Goal: Complete application form

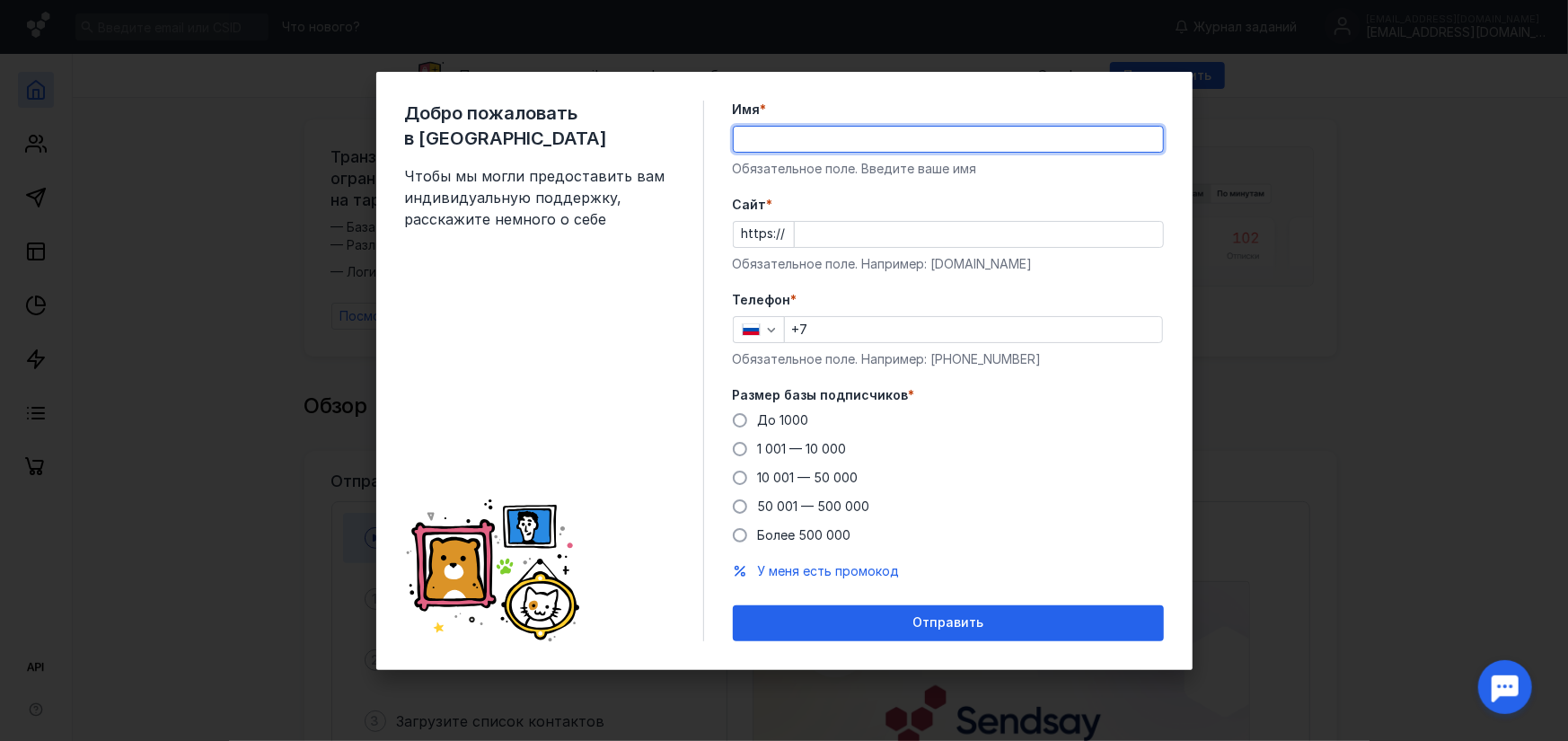
click at [788, 141] on input "Имя *" at bounding box center [948, 139] width 430 height 25
type input "МБУ "Медиадом "Вся [GEOGRAPHIC_DATA]""
click at [865, 238] on input "Cайт *" at bounding box center [978, 234] width 368 height 25
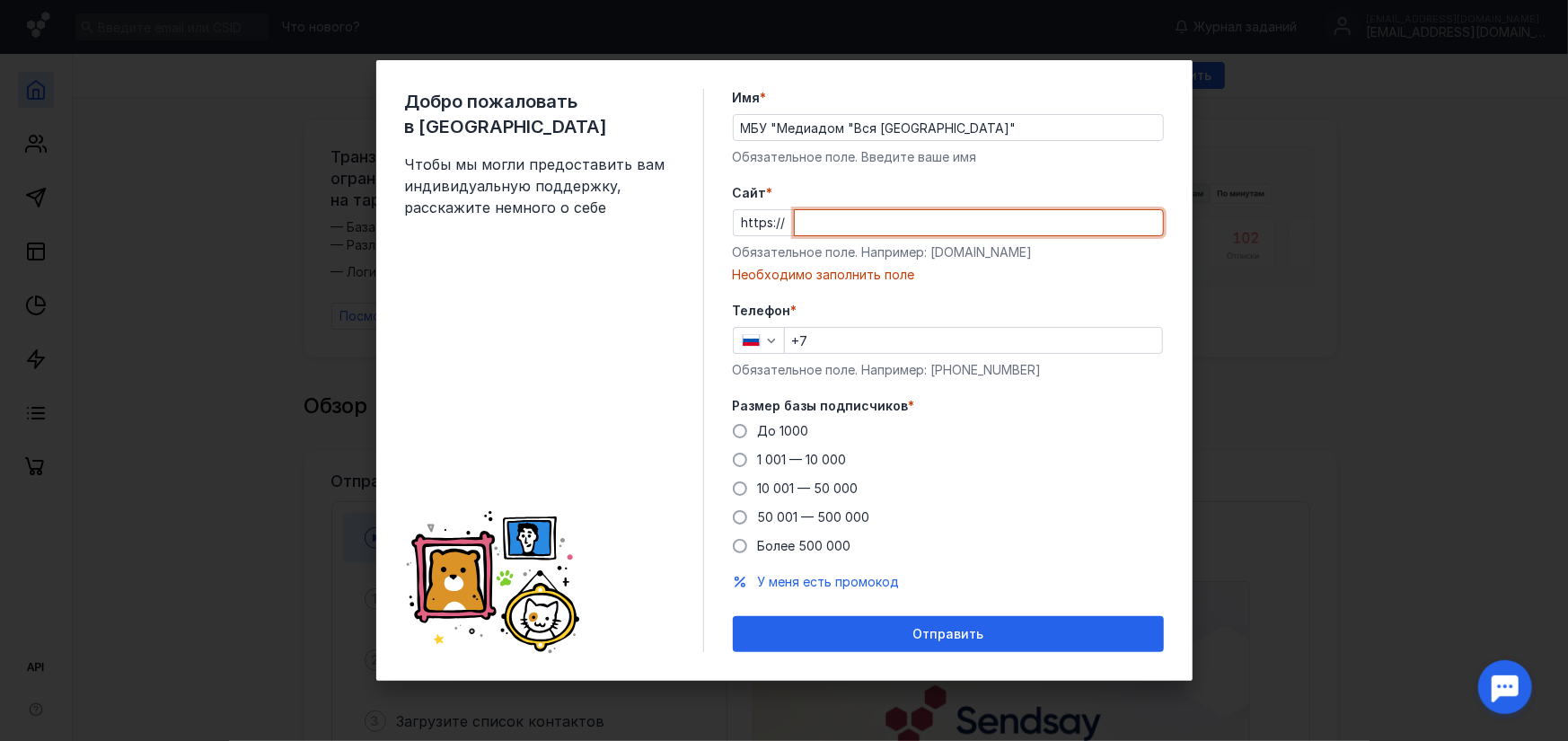
paste input "[DOMAIN_NAME][URL]"
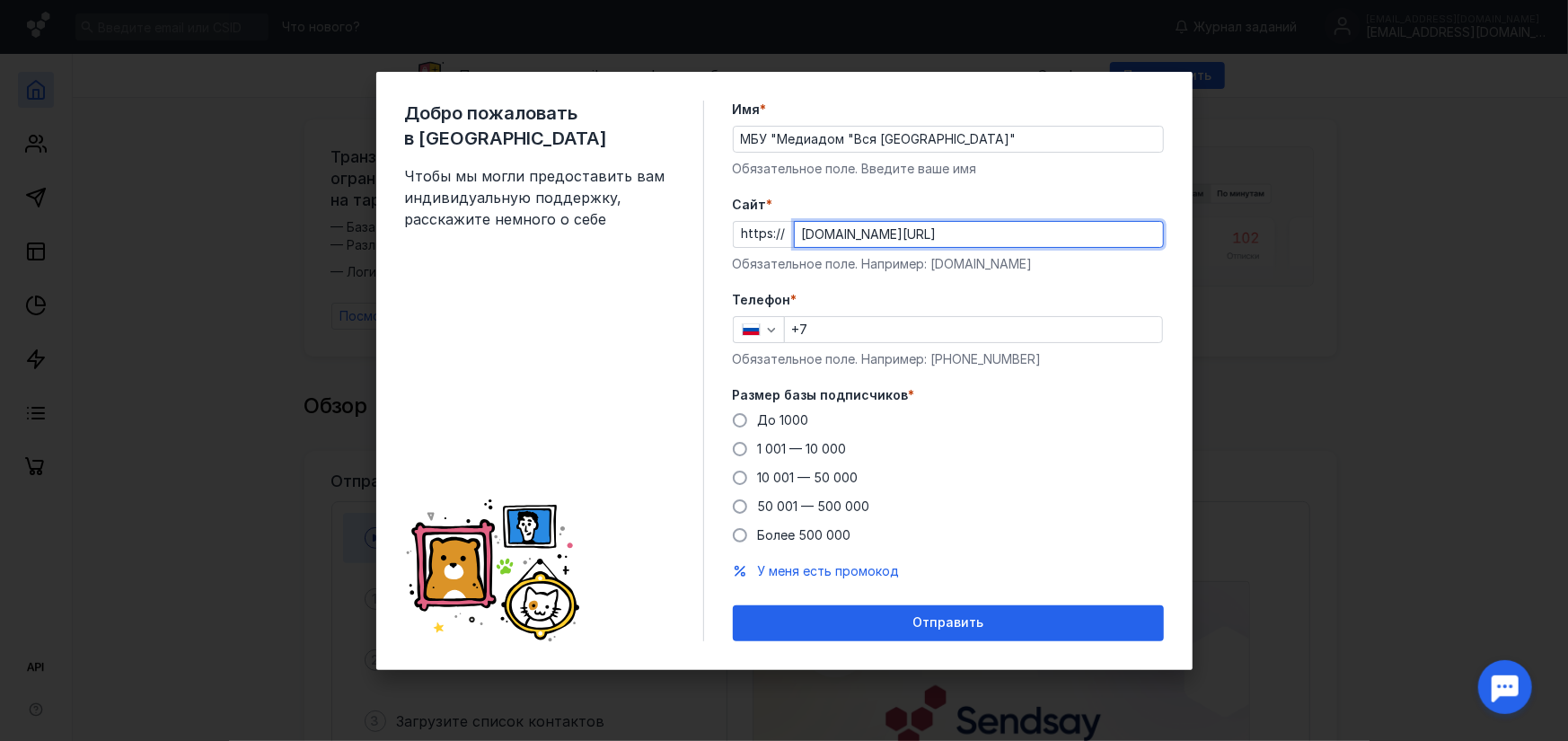
type input "[DOMAIN_NAME][URL]"
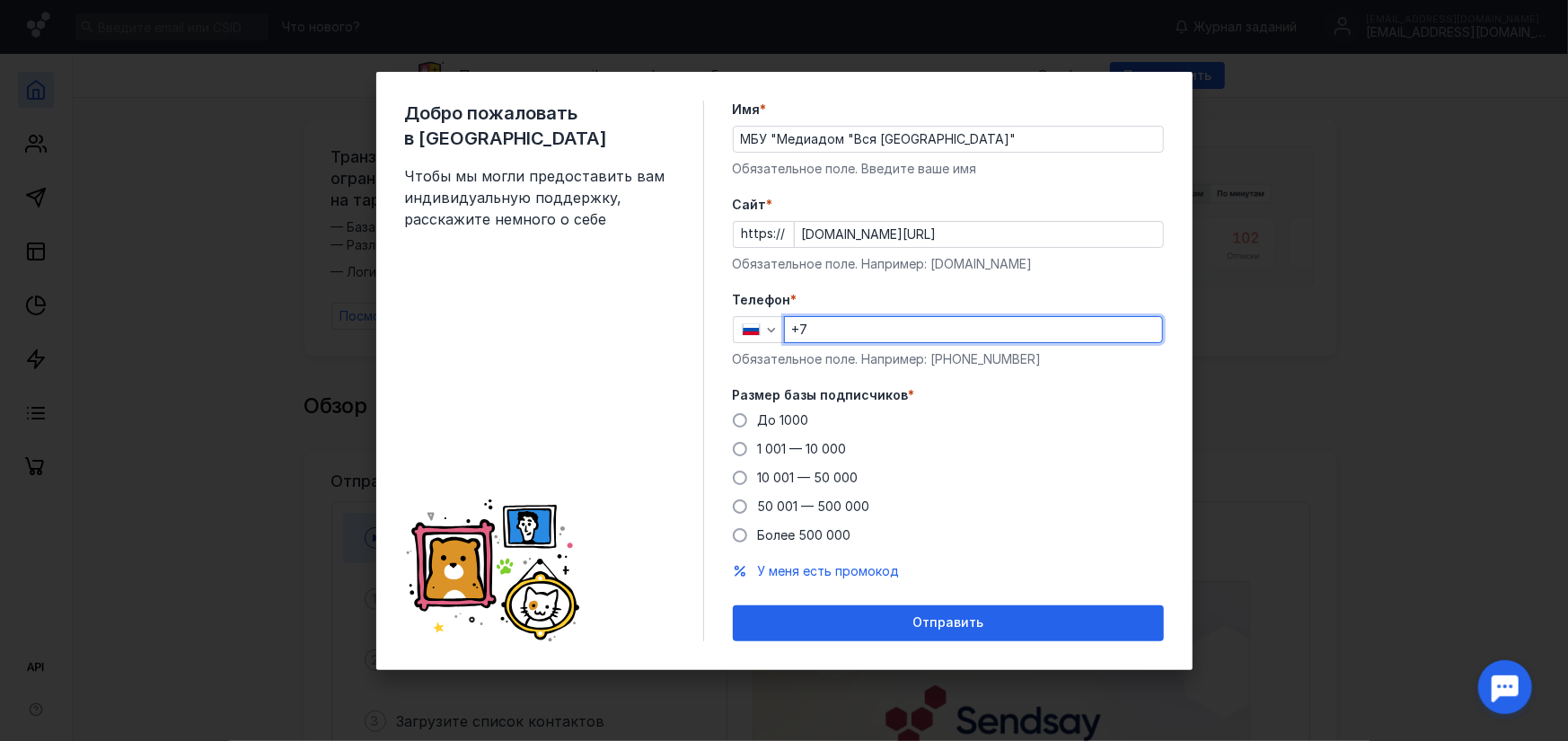
click at [840, 329] on input "+7" at bounding box center [973, 330] width 377 height 25
type input "[PHONE_NUMBER]"
click at [744, 477] on span at bounding box center [740, 478] width 15 height 15
click at [0, 0] on input "10 001 — 50 000" at bounding box center [0, 0] width 0 height 0
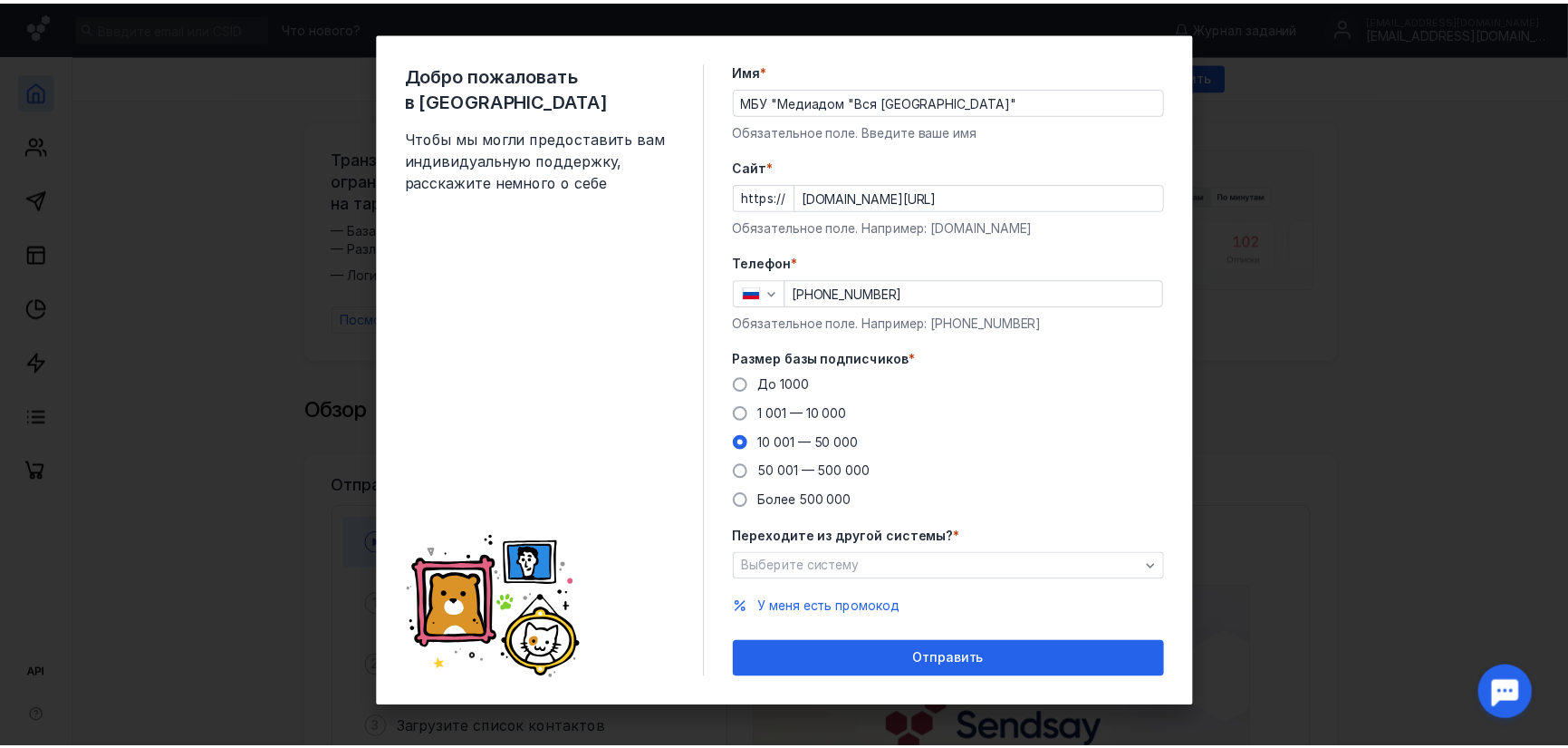
scroll to position [16, 0]
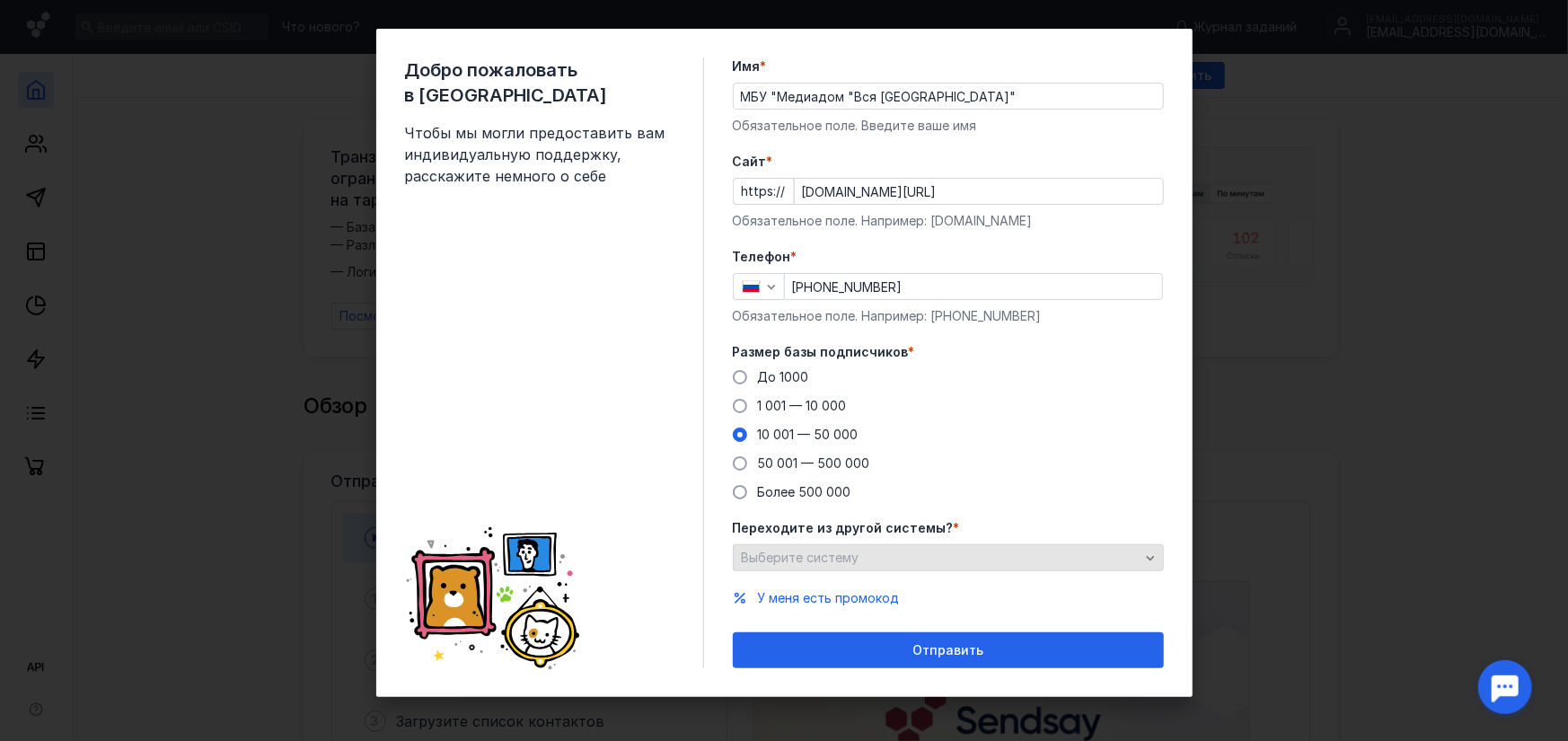
click at [893, 561] on div "Выберите систему" at bounding box center [941, 558] width 407 height 15
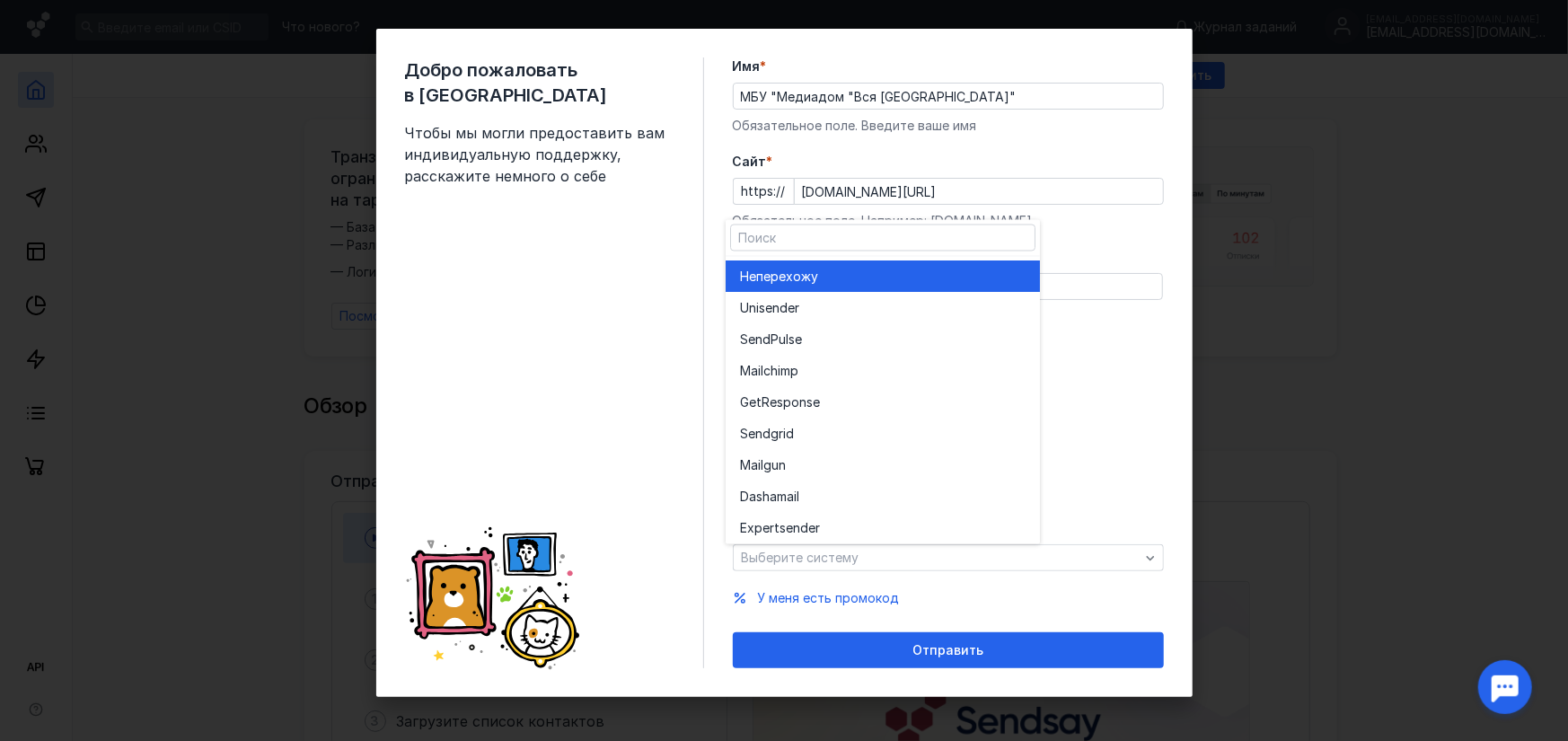
click at [891, 277] on div "Не перехожу" at bounding box center [883, 277] width 285 height 18
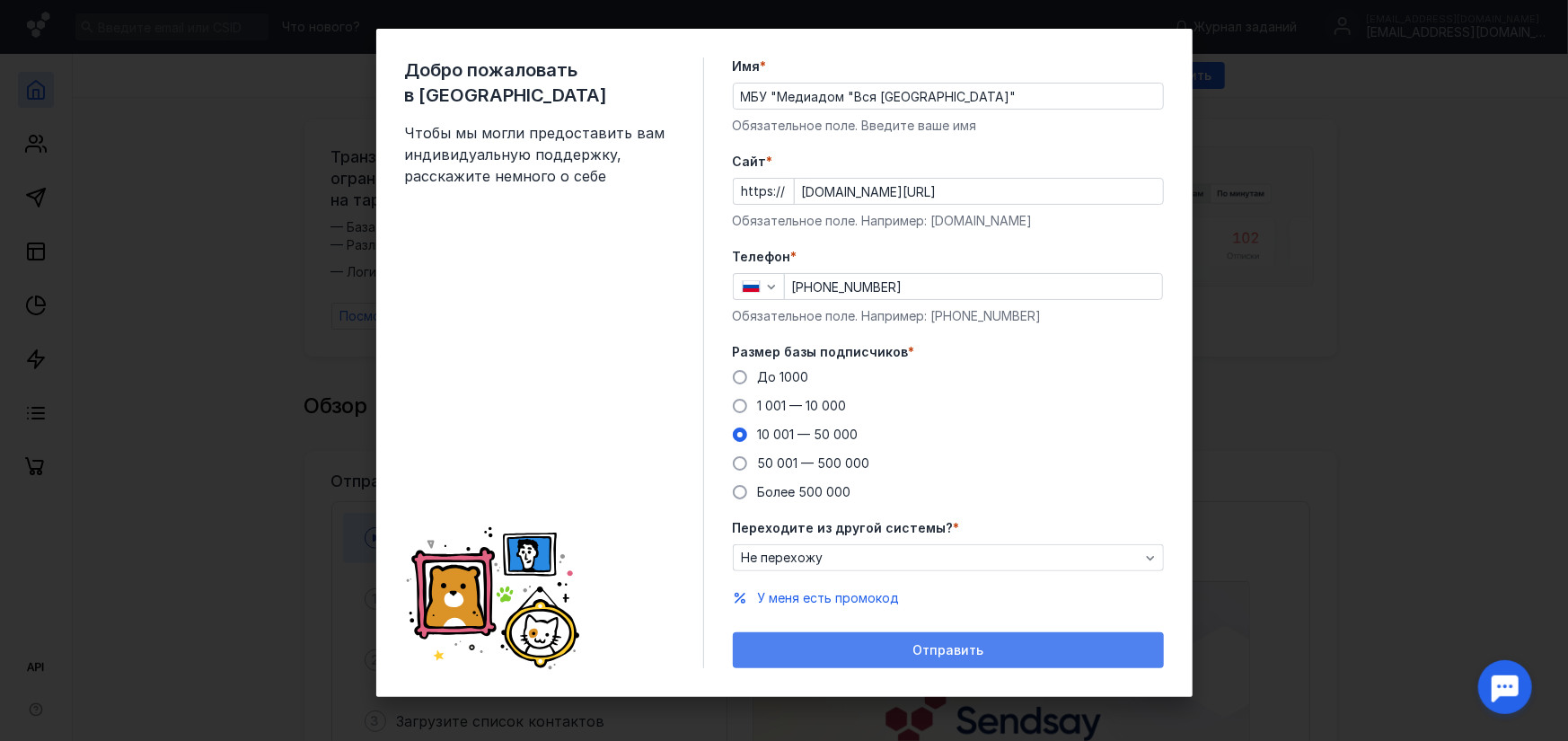
click at [868, 644] on div "Отправить" at bounding box center [948, 650] width 413 height 15
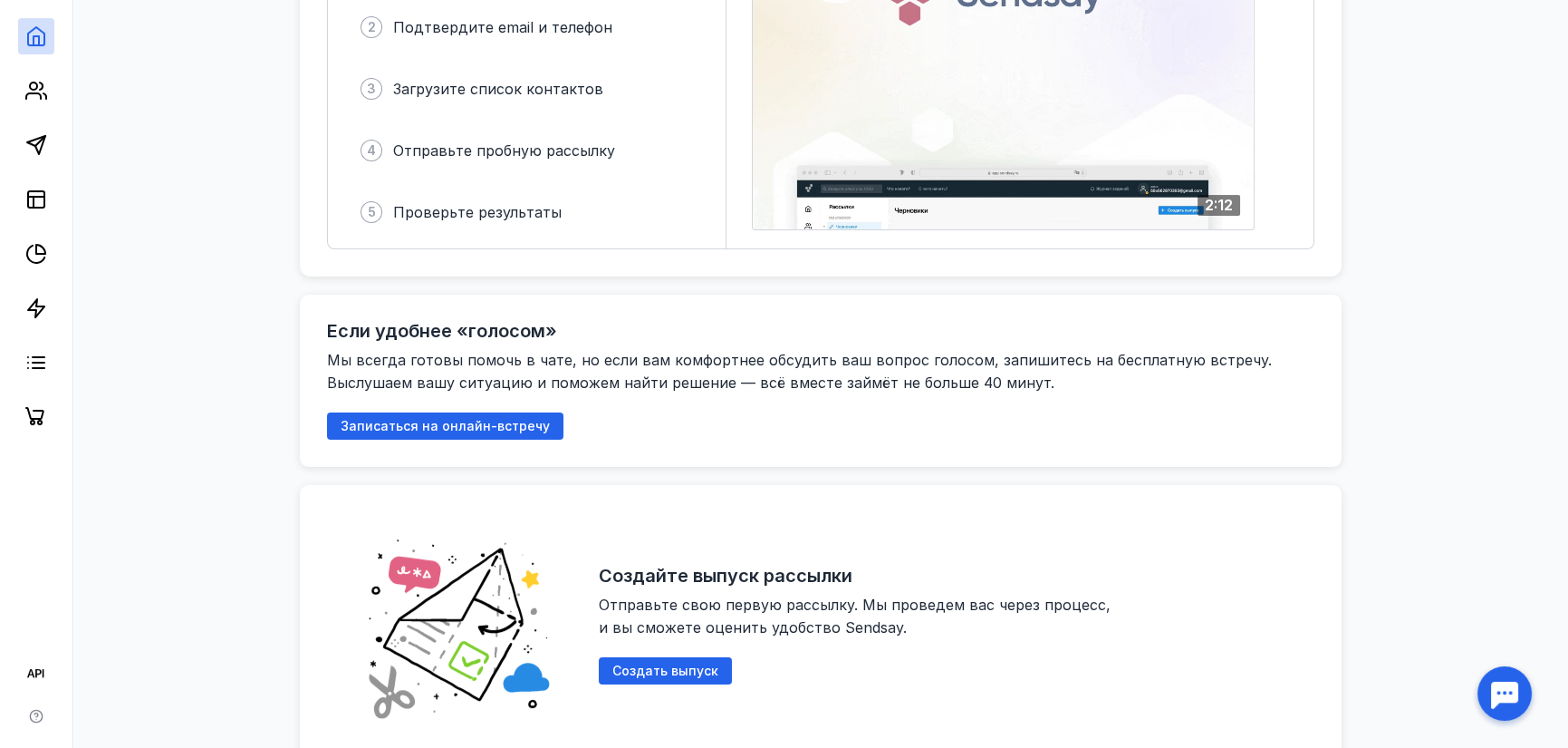
scroll to position [463, 0]
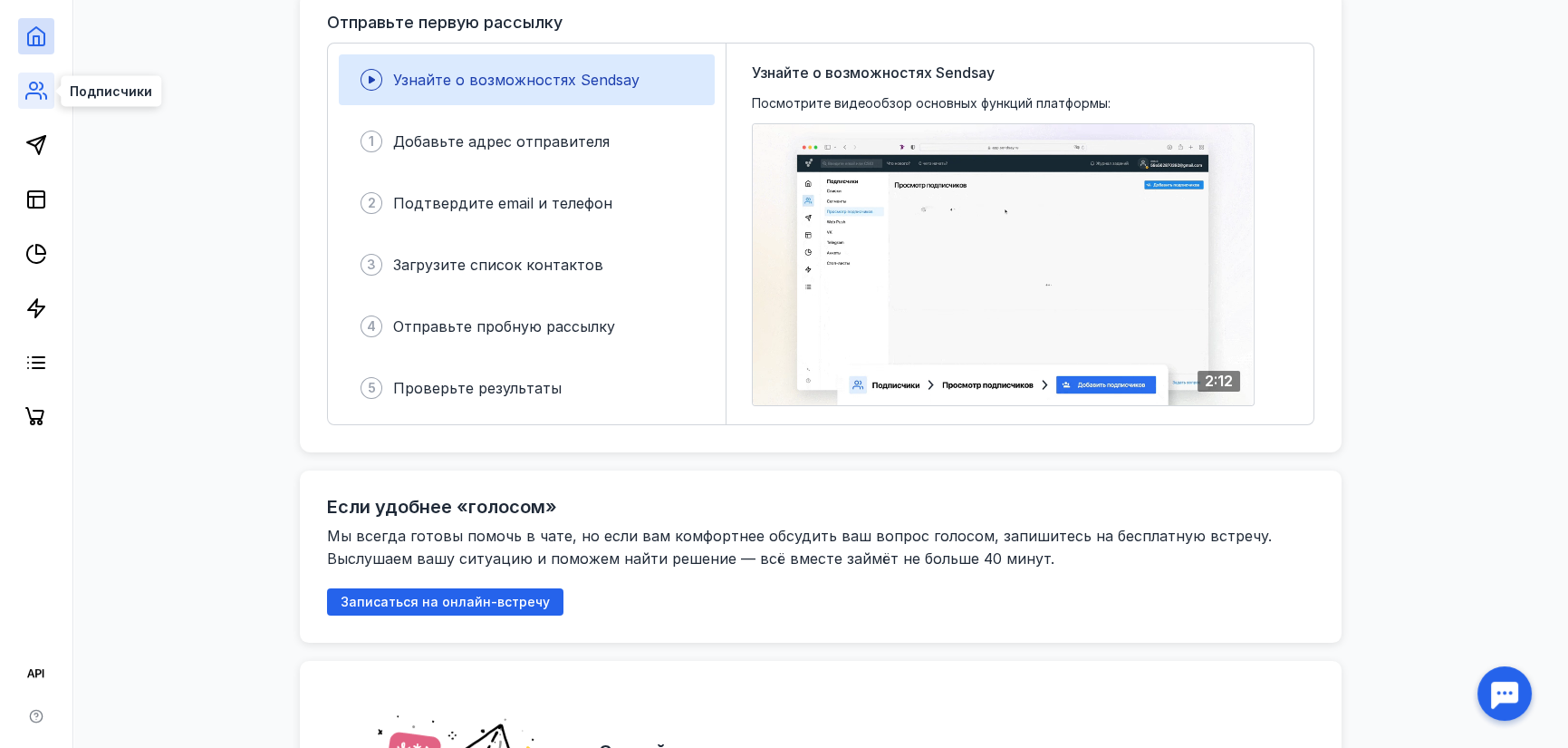
click at [27, 87] on icon at bounding box center [37, 91] width 22 height 22
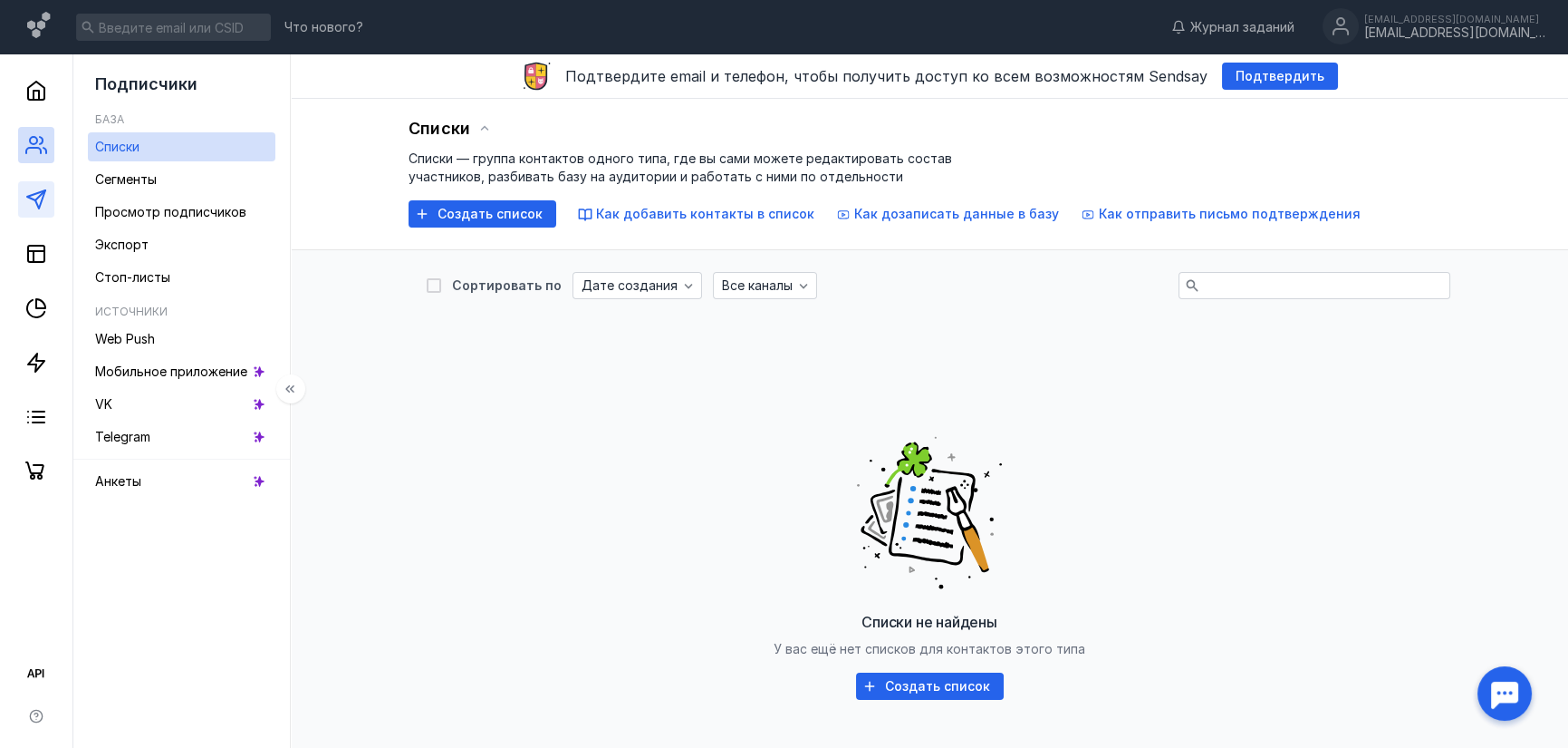
click at [48, 201] on link at bounding box center [37, 200] width 37 height 37
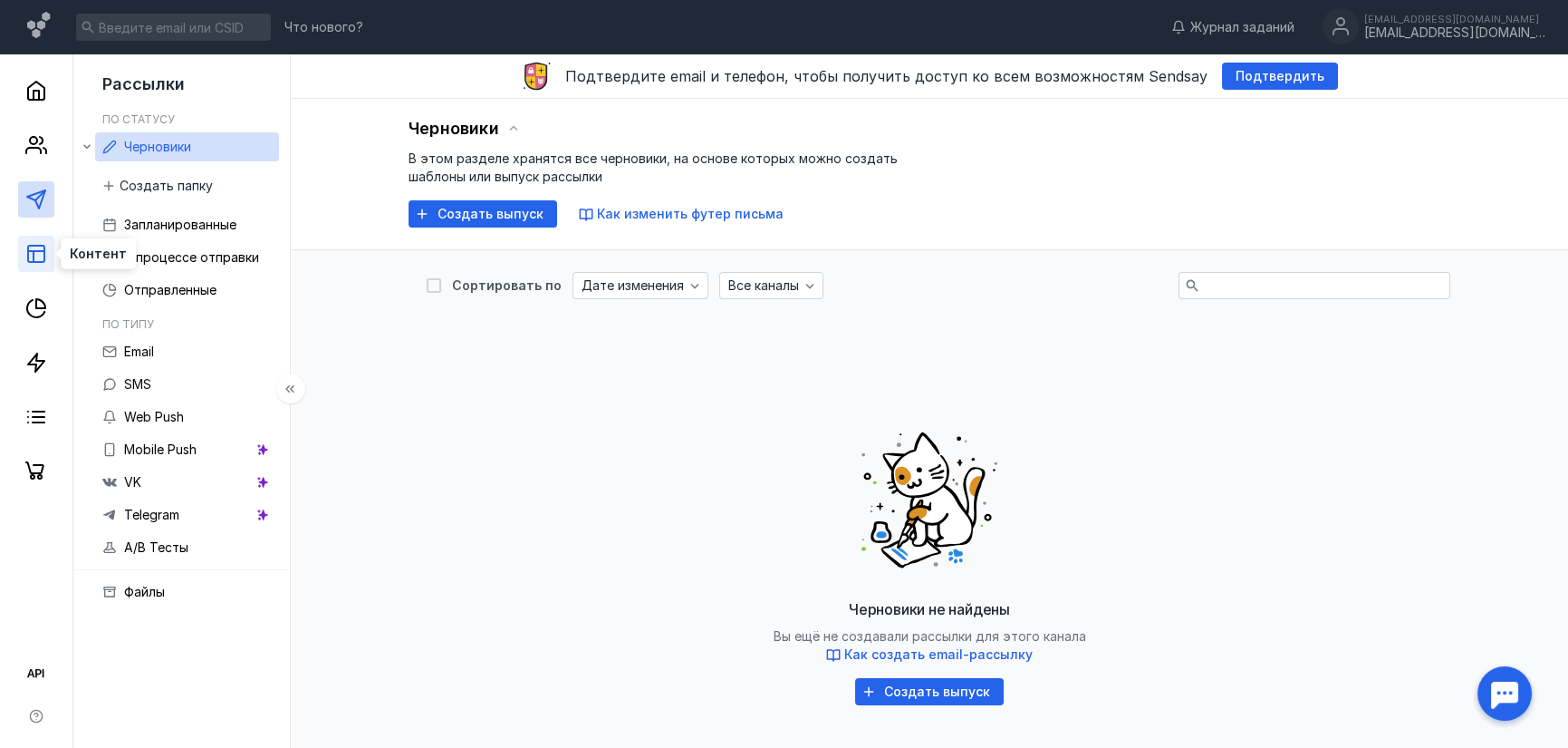
click at [26, 251] on icon at bounding box center [37, 254] width 22 height 22
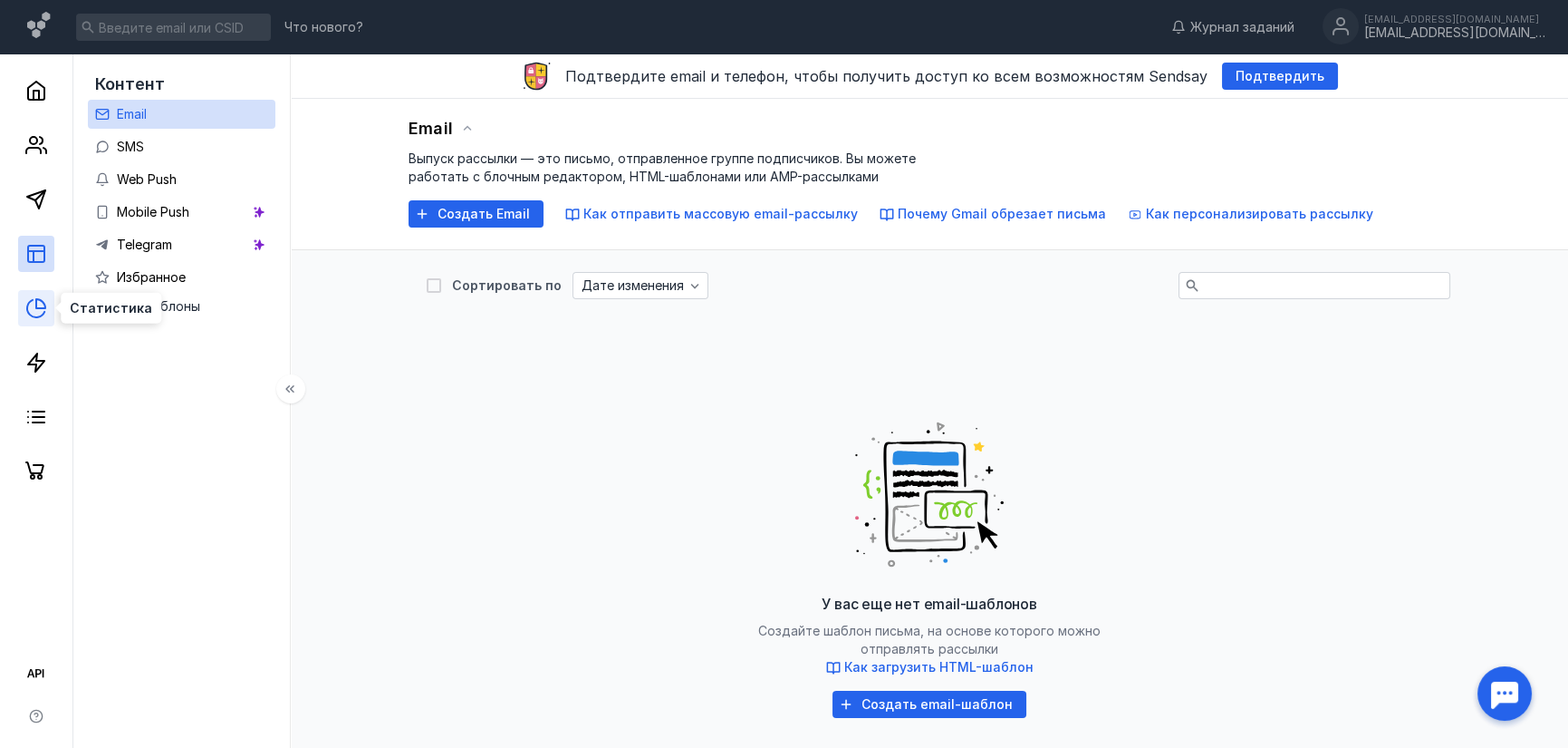
click at [35, 307] on icon at bounding box center [37, 308] width 22 height 22
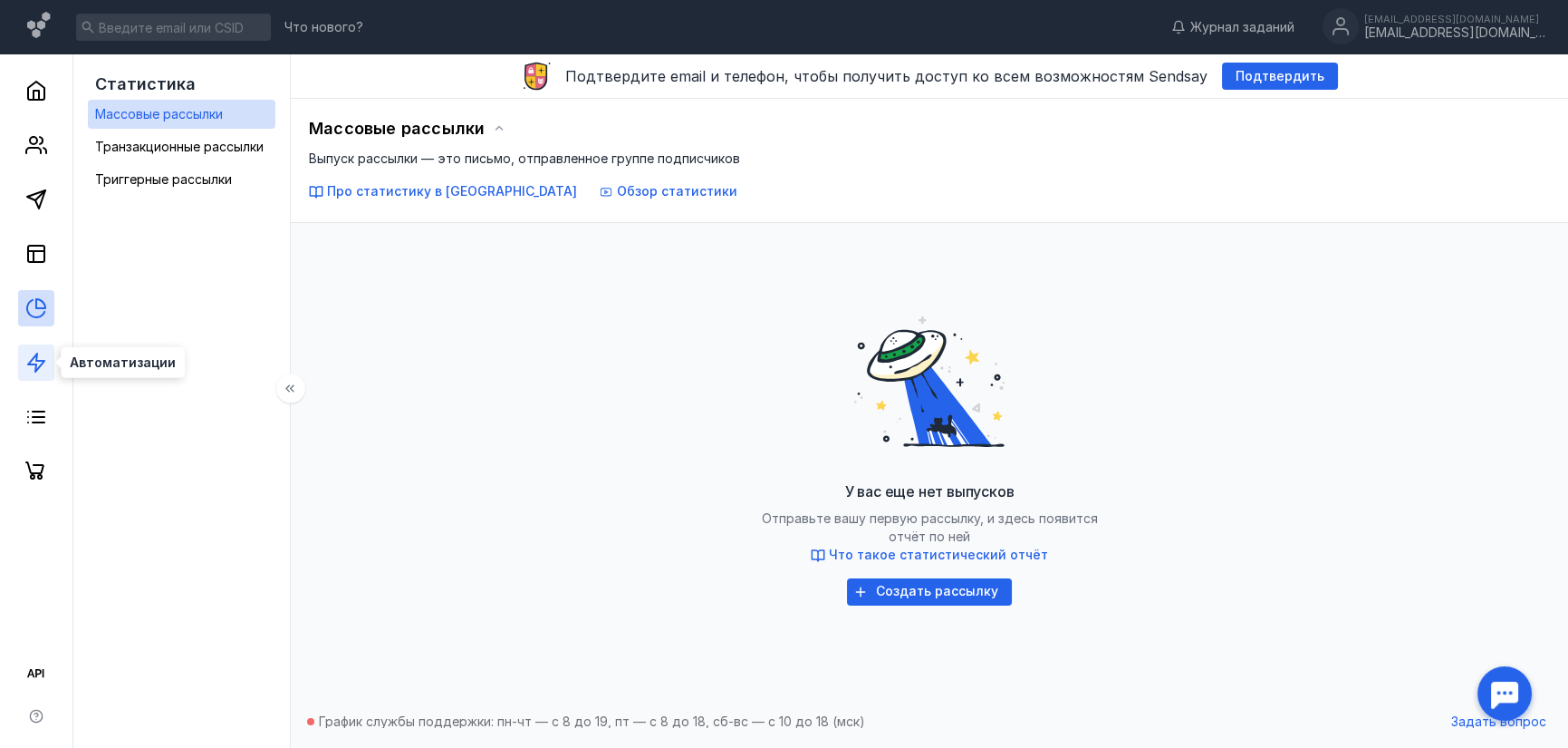
click at [27, 361] on icon at bounding box center [37, 363] width 22 height 22
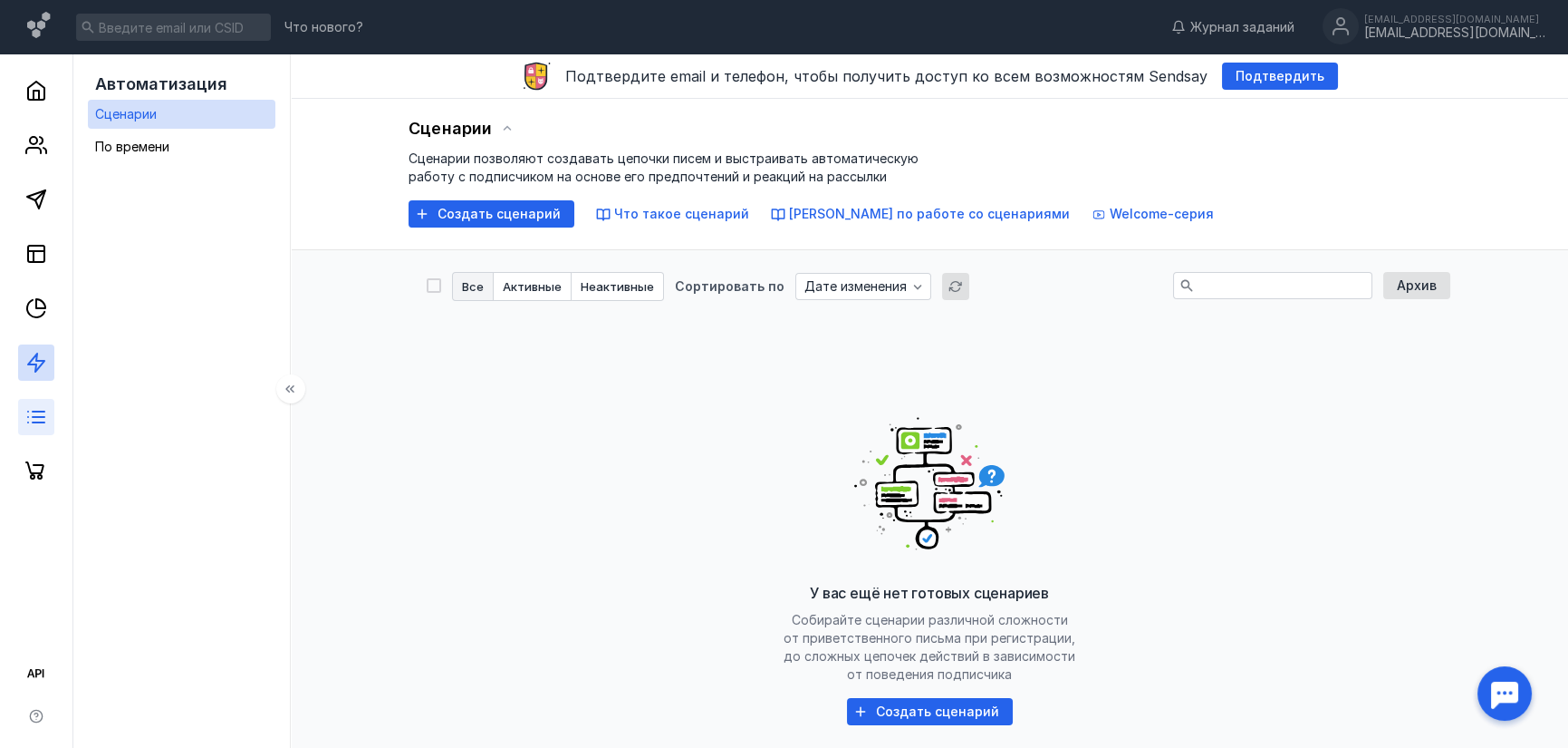
click at [35, 402] on link at bounding box center [37, 417] width 37 height 37
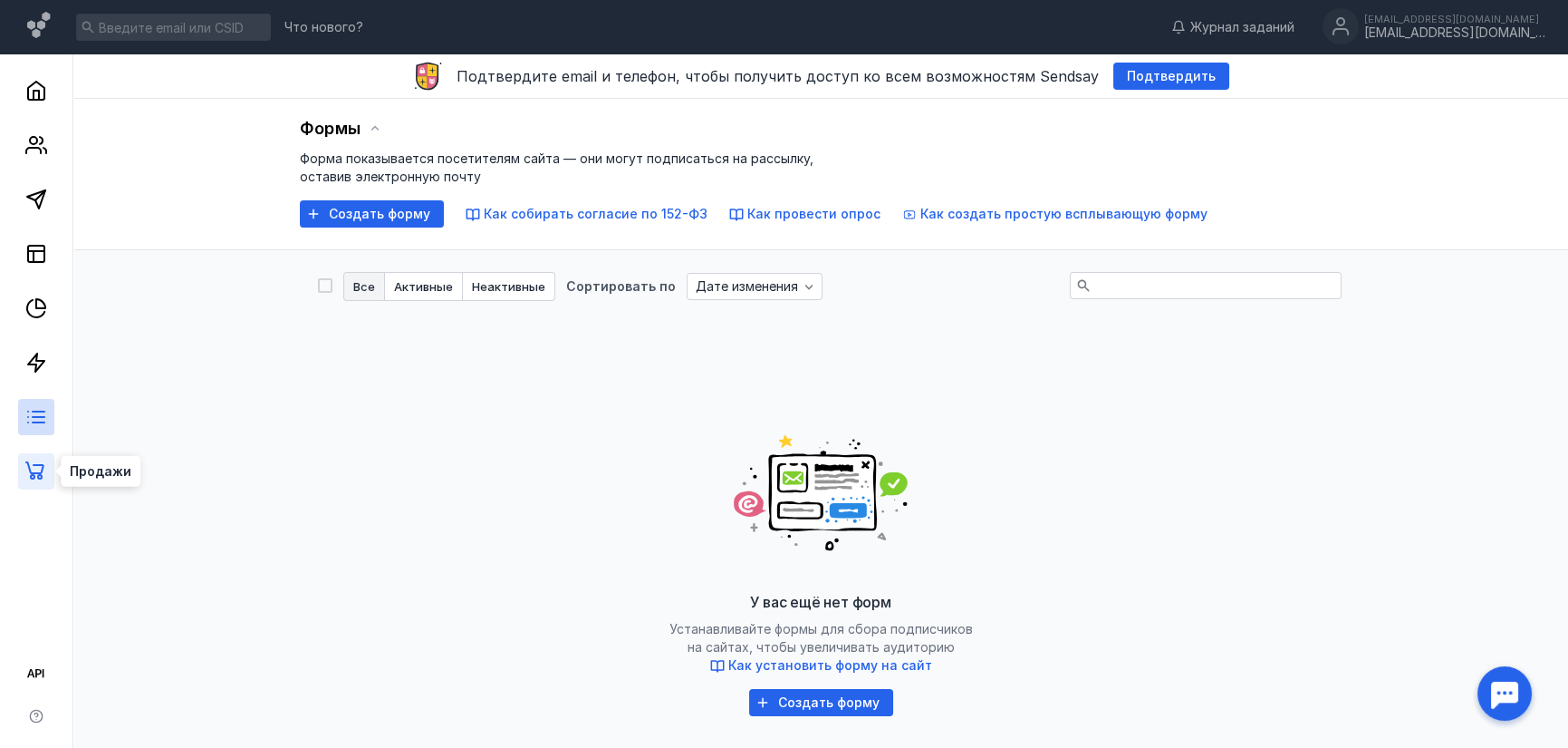
click at [38, 478] on icon at bounding box center [35, 470] width 19 height 18
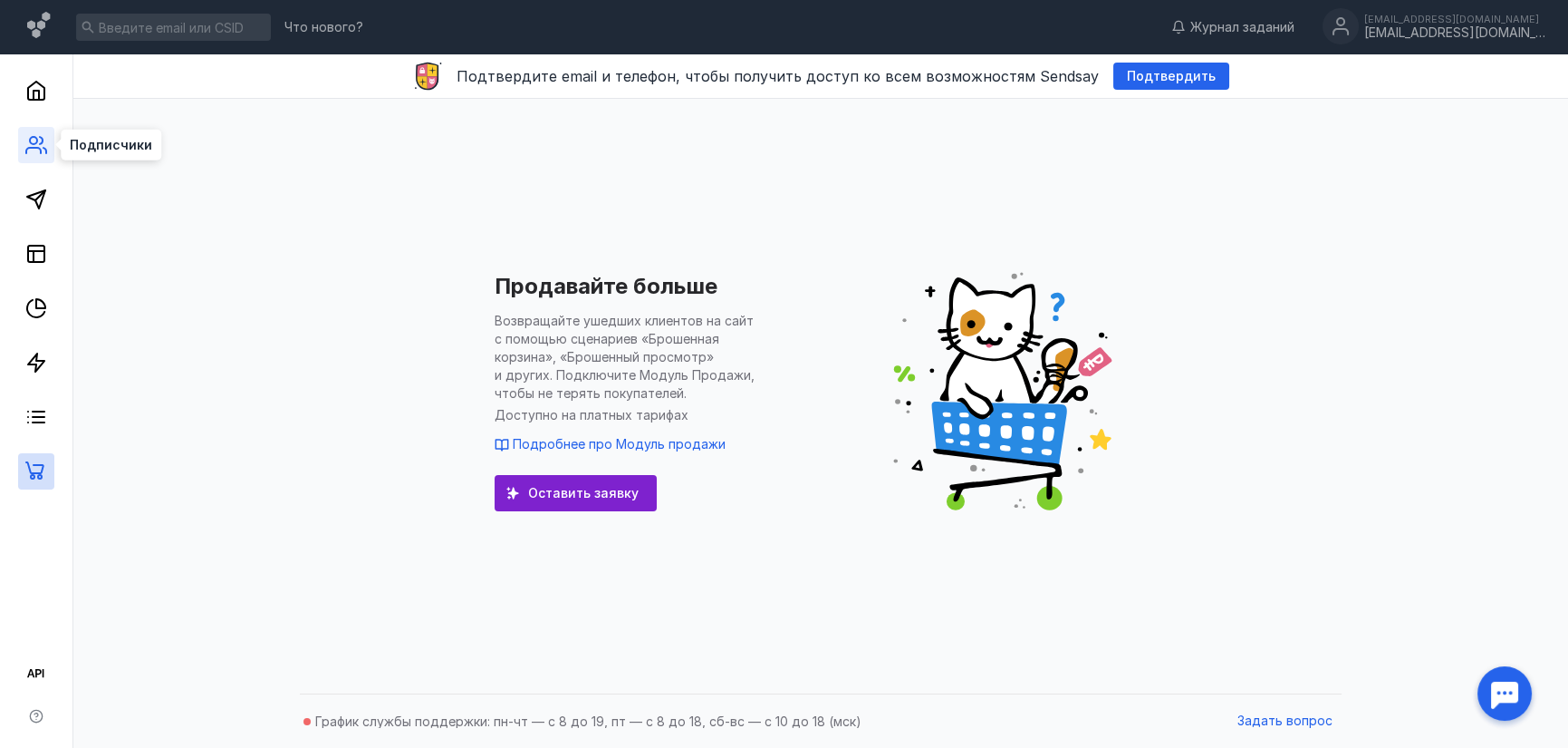
click at [45, 136] on icon at bounding box center [37, 145] width 22 height 22
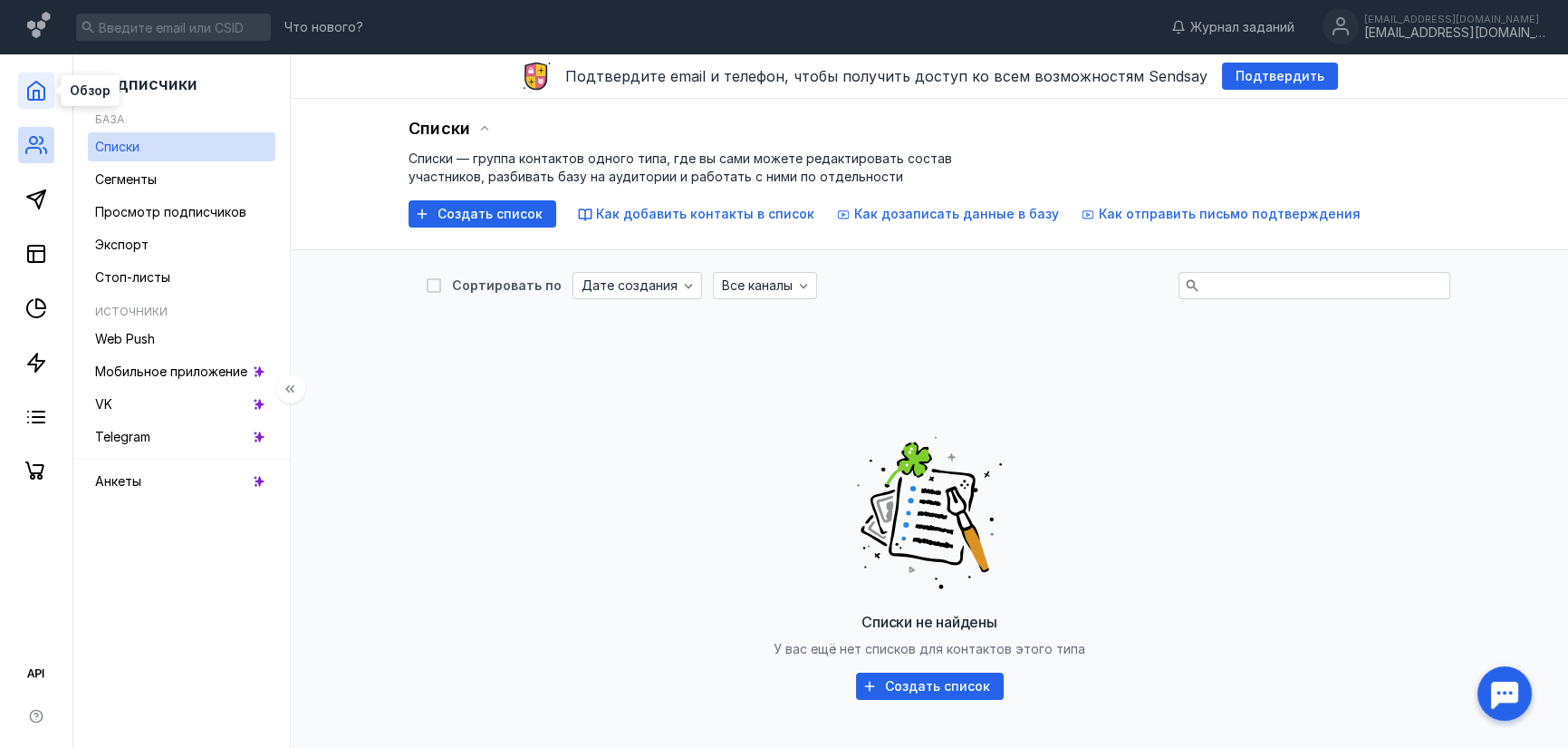
click at [38, 81] on icon at bounding box center [37, 91] width 22 height 22
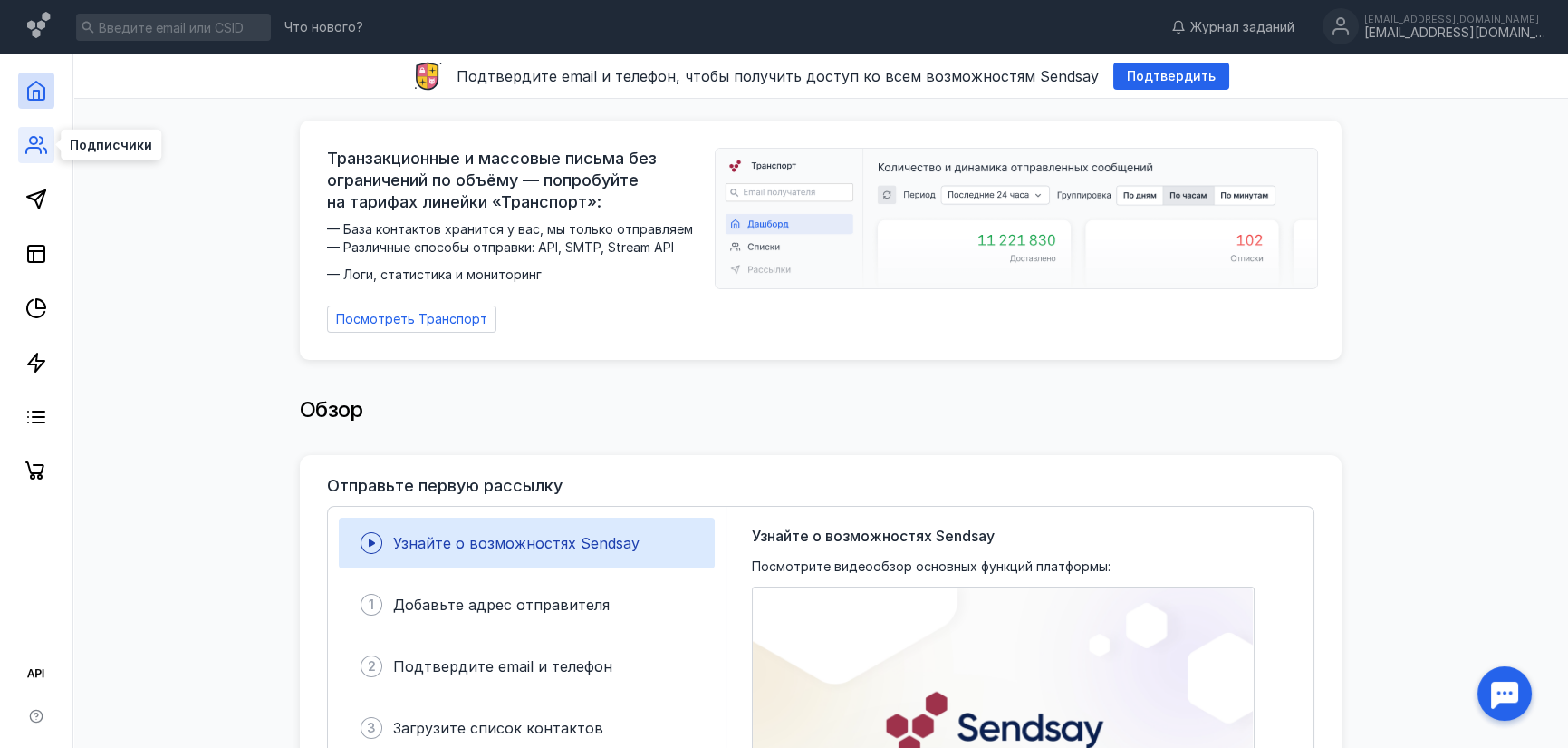
click at [41, 145] on icon at bounding box center [37, 145] width 22 height 22
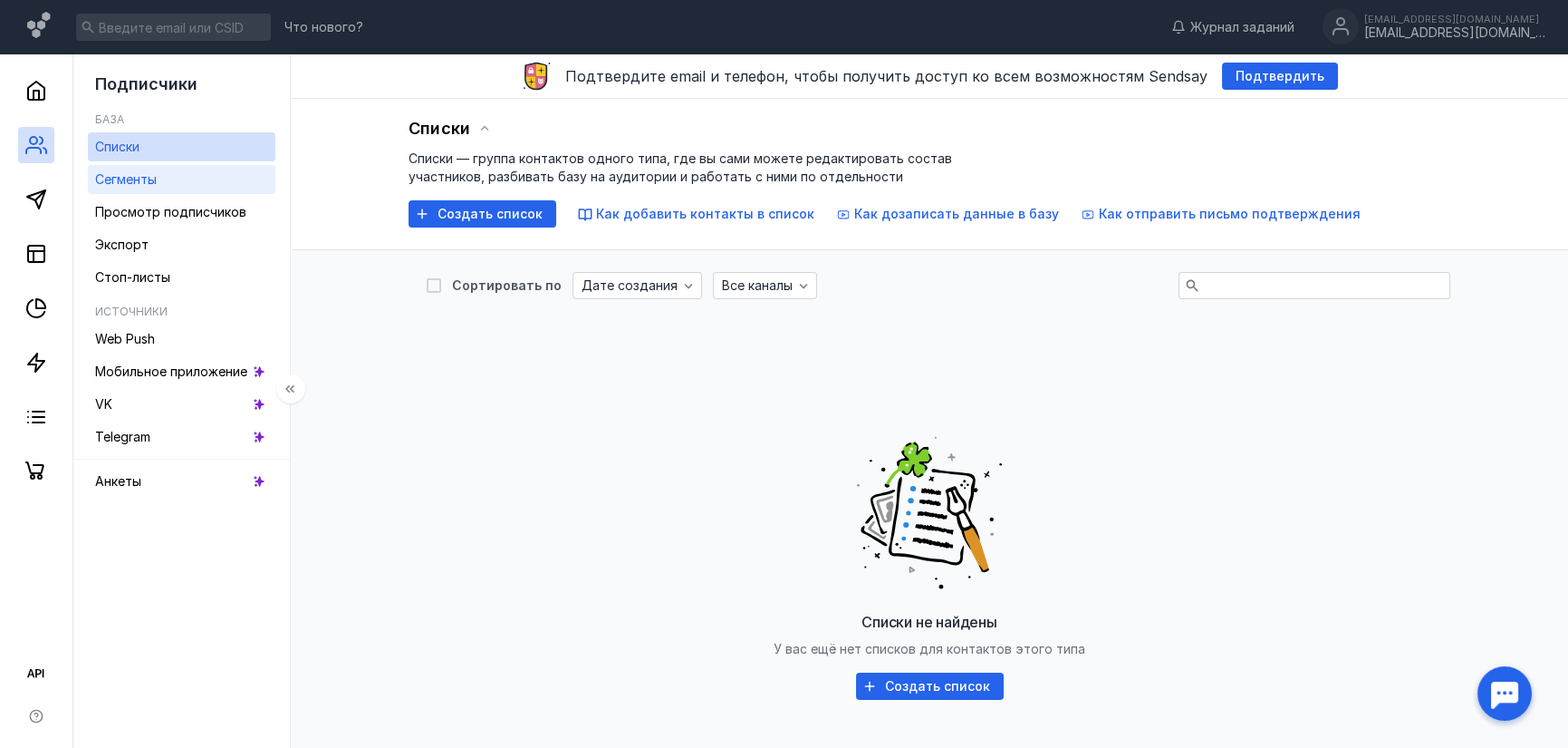
click at [151, 187] on span "Сегменты" at bounding box center [126, 179] width 61 height 16
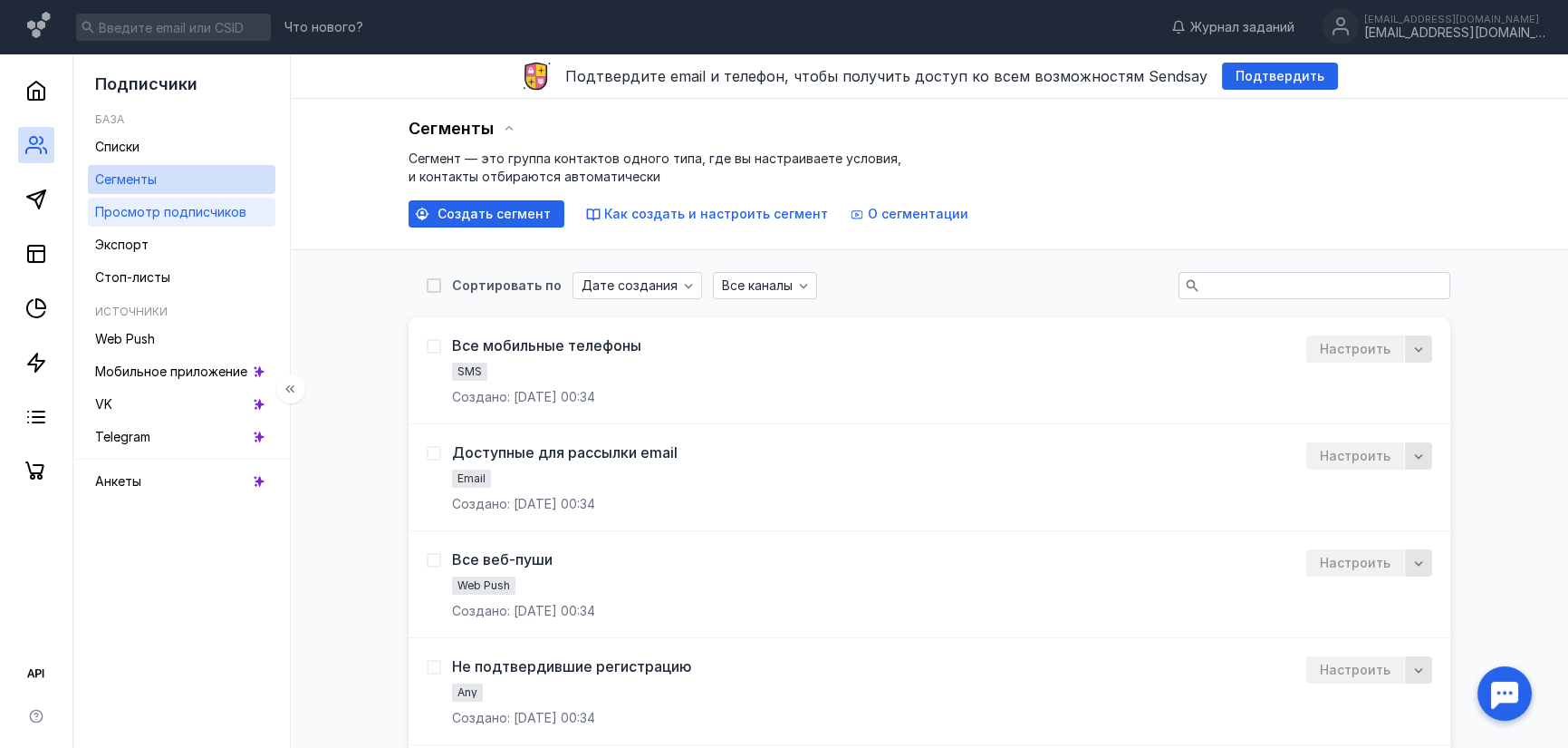
click at [151, 219] on div "Просмотр подписчиков" at bounding box center [170, 212] width 151 height 22
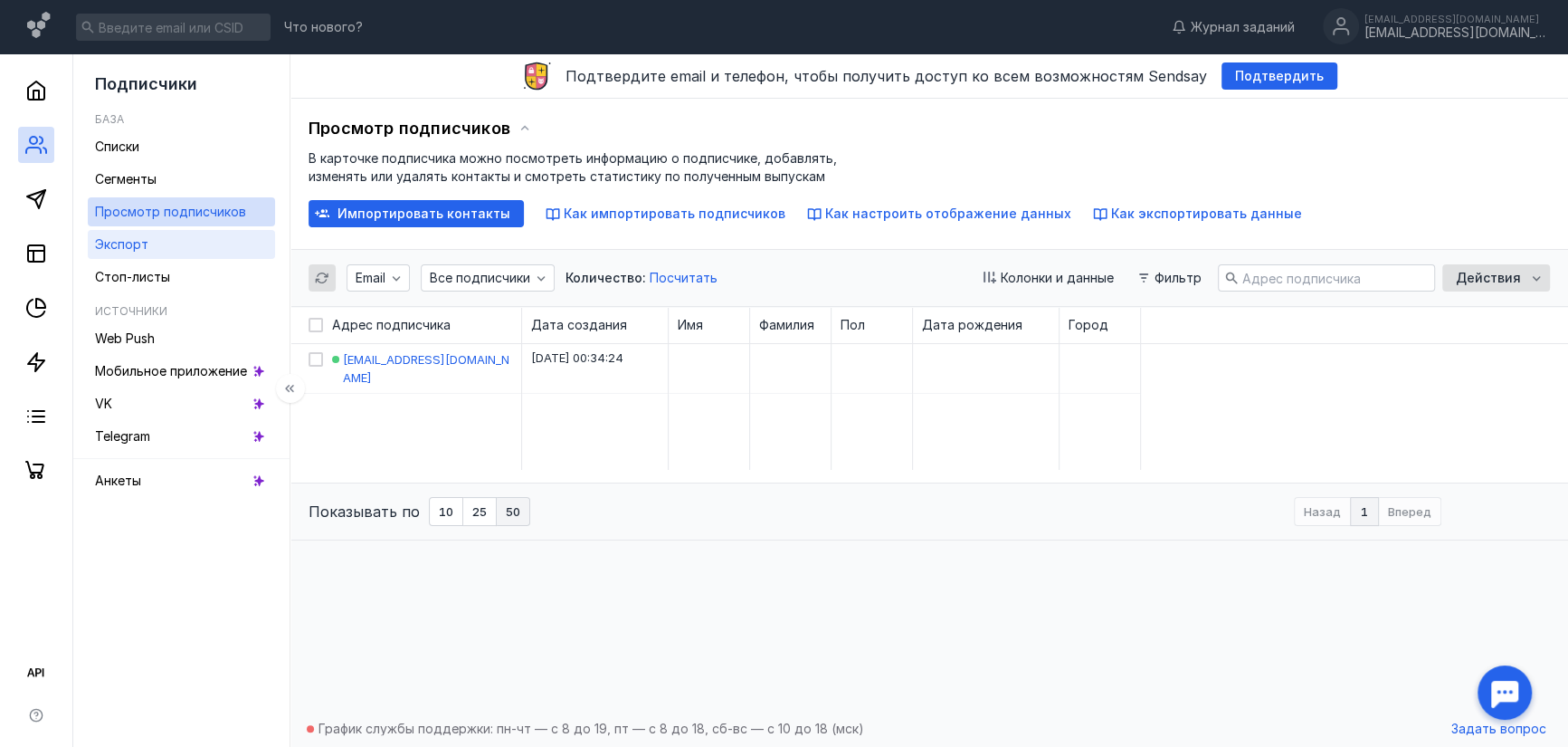
click at [181, 248] on link "Экспорт" at bounding box center [181, 244] width 188 height 29
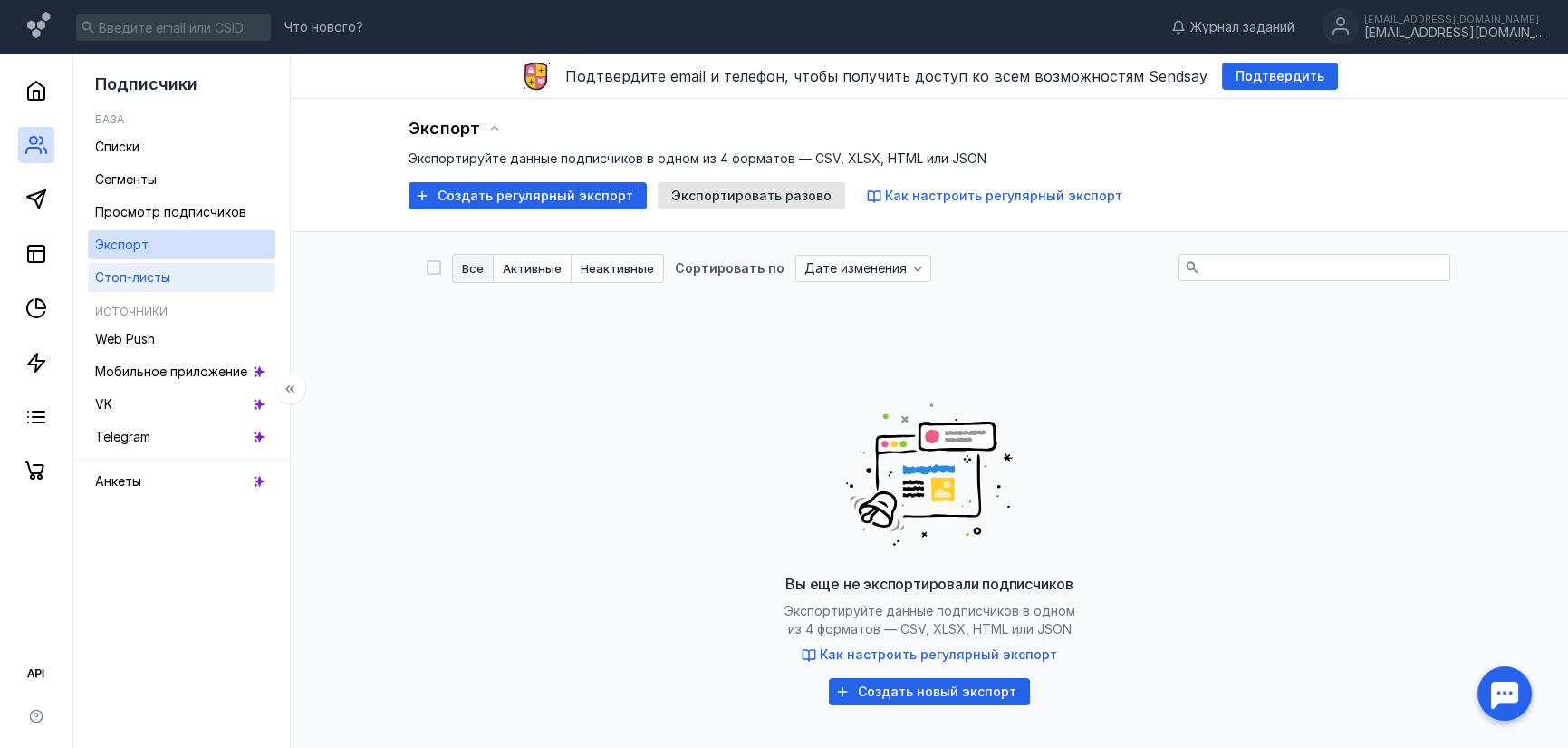
click at [147, 278] on span "Стоп-листы" at bounding box center [133, 277] width 75 height 16
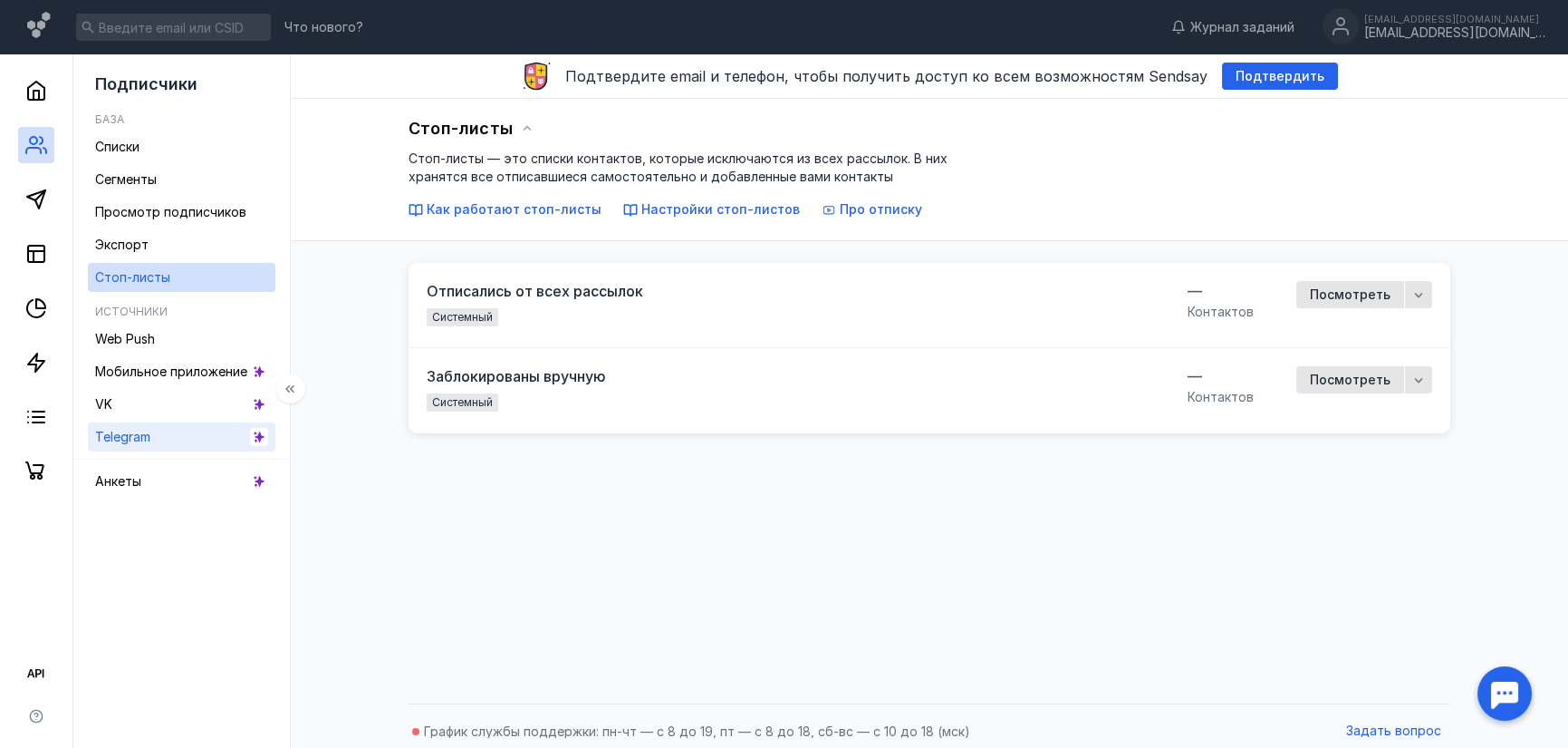
click at [141, 434] on span "Telegram" at bounding box center [123, 436] width 55 height 16
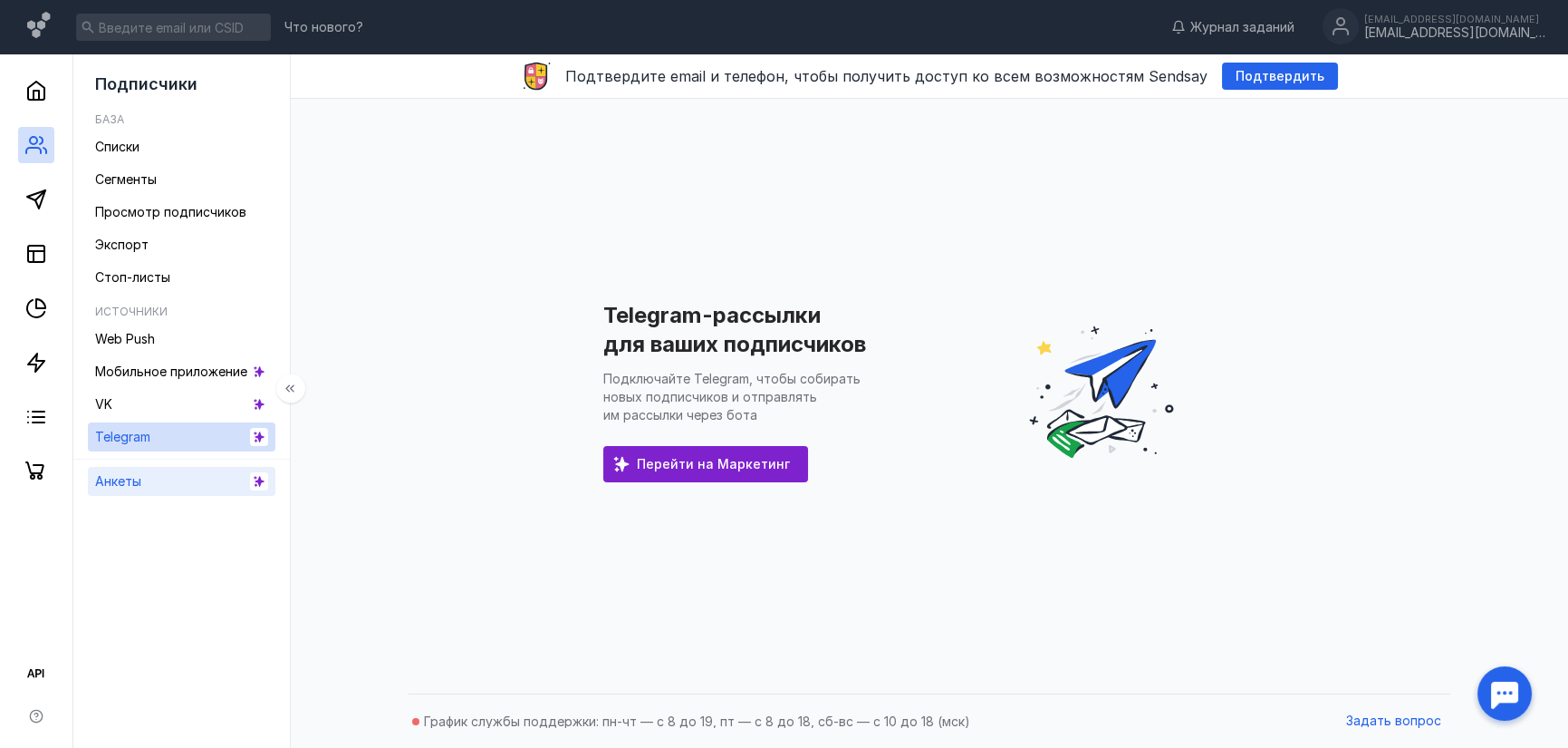
click at [141, 469] on link "Анкеты" at bounding box center [181, 481] width 188 height 29
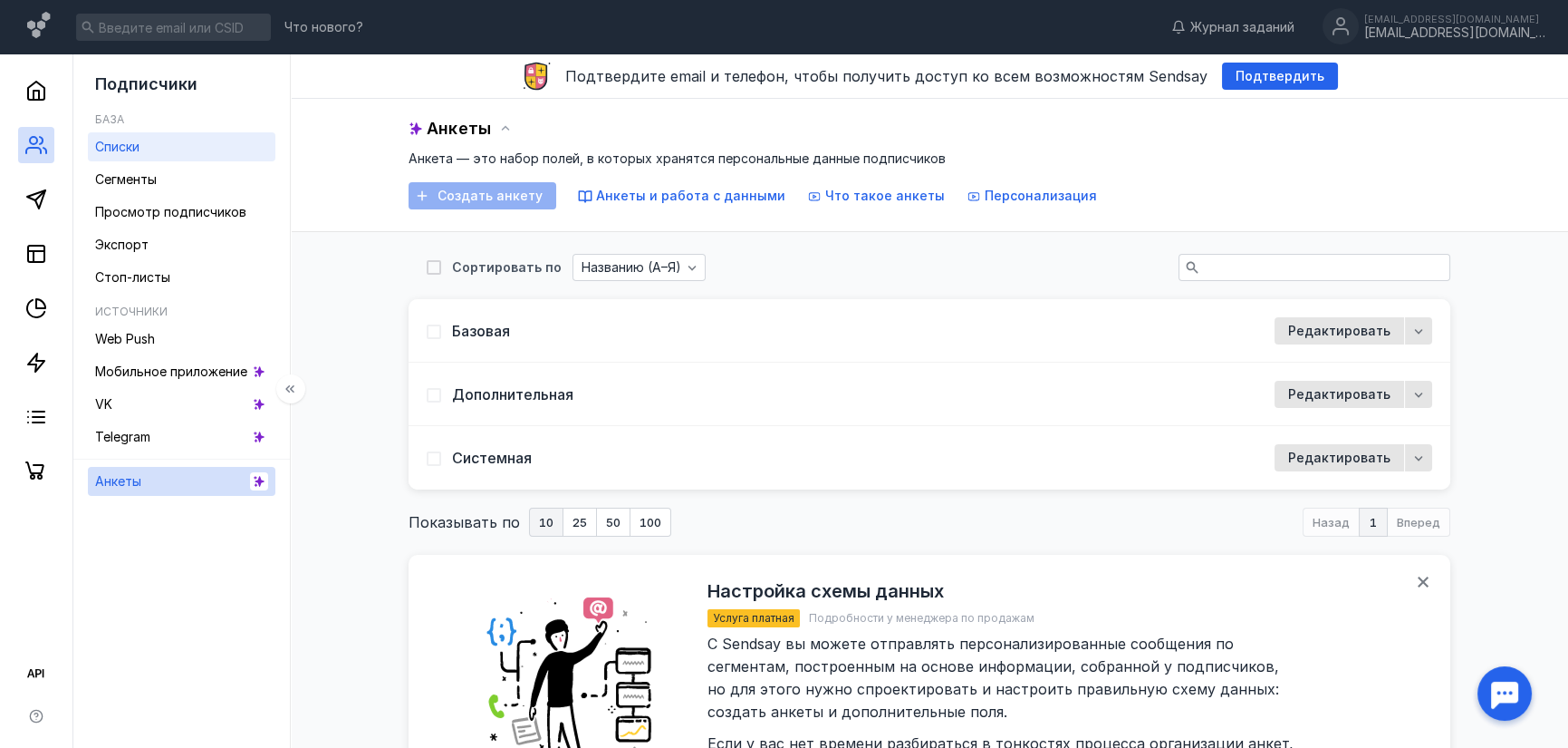
click at [190, 144] on link "Списки" at bounding box center [181, 147] width 188 height 29
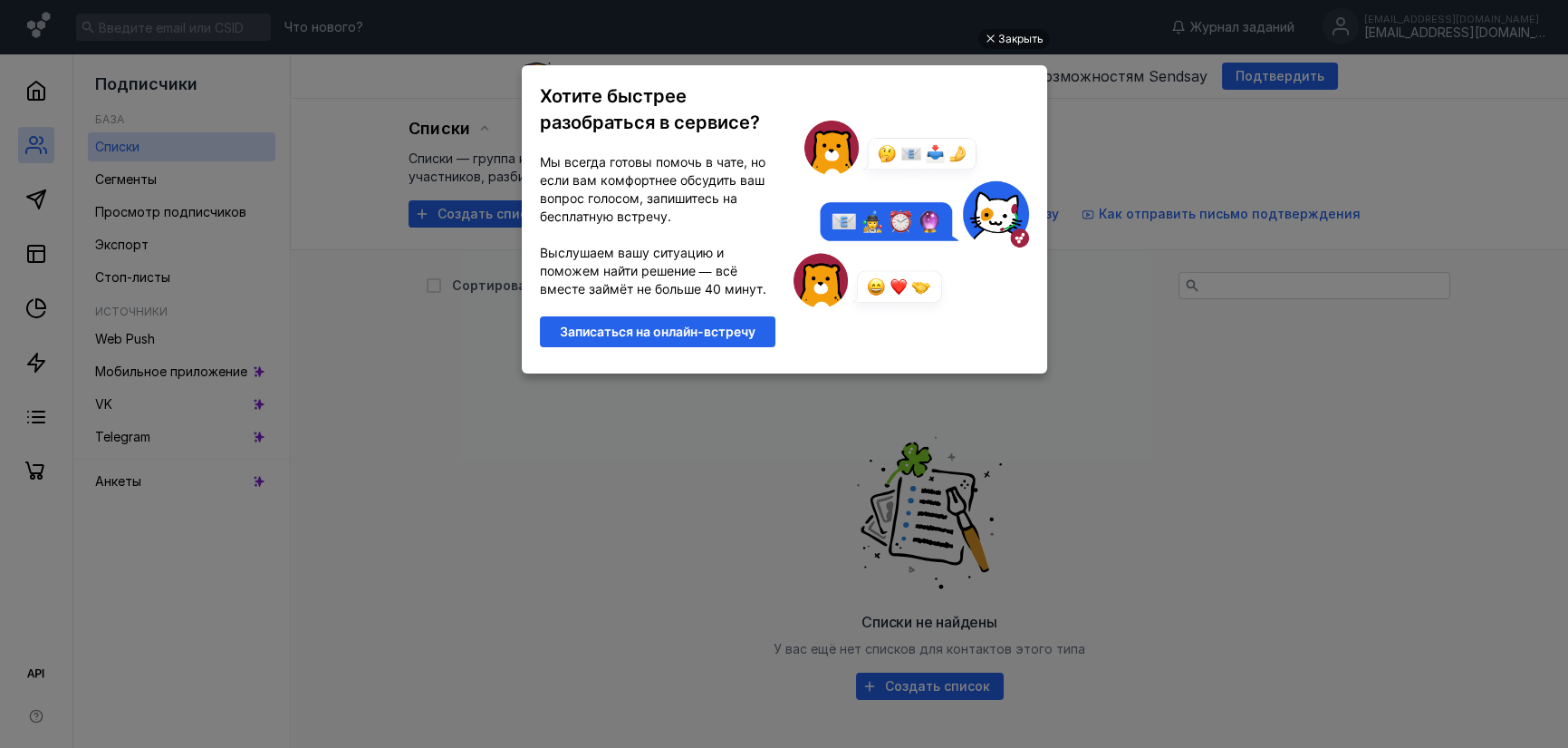
click at [1309, 348] on ul "Закрыть Хотите быстрее разобраться в сервисе? Мы всегда готовы помочь в чате, н…" at bounding box center [784, 376] width 1568 height 748
